Goal: Task Accomplishment & Management: Manage account settings

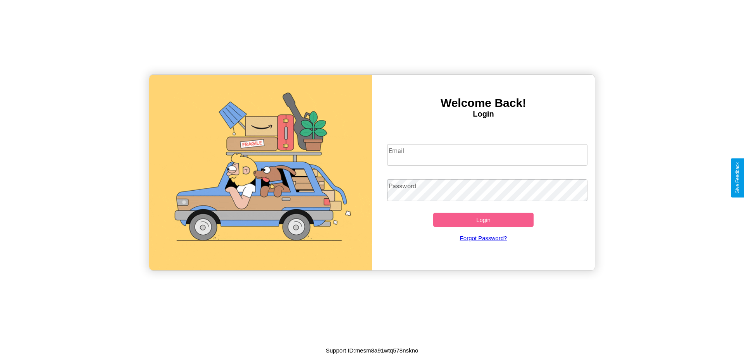
click at [487, 155] on input "Email" at bounding box center [487, 155] width 201 height 22
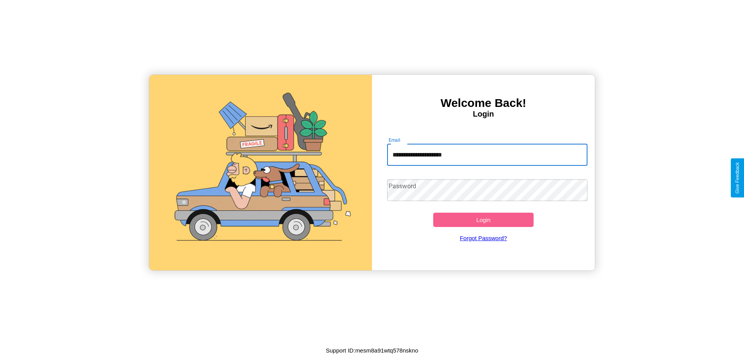
type input "**********"
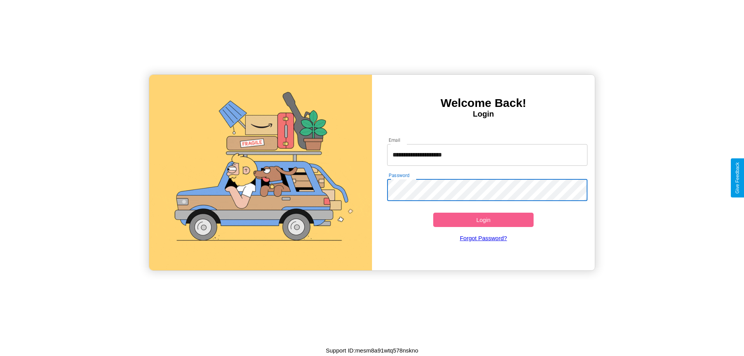
click at [483, 220] on button "Login" at bounding box center [483, 220] width 100 height 14
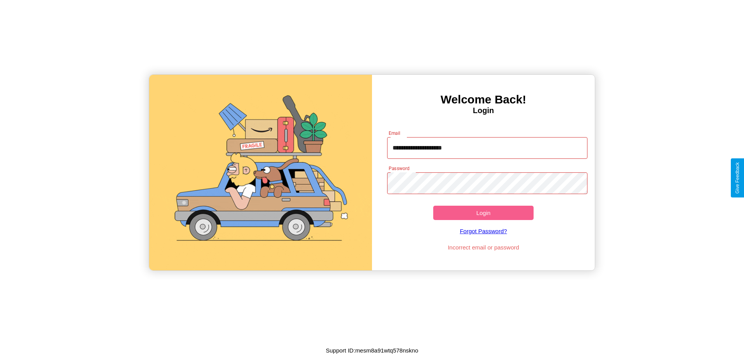
click at [483, 213] on button "Login" at bounding box center [483, 213] width 100 height 14
